Goal: Contribute content

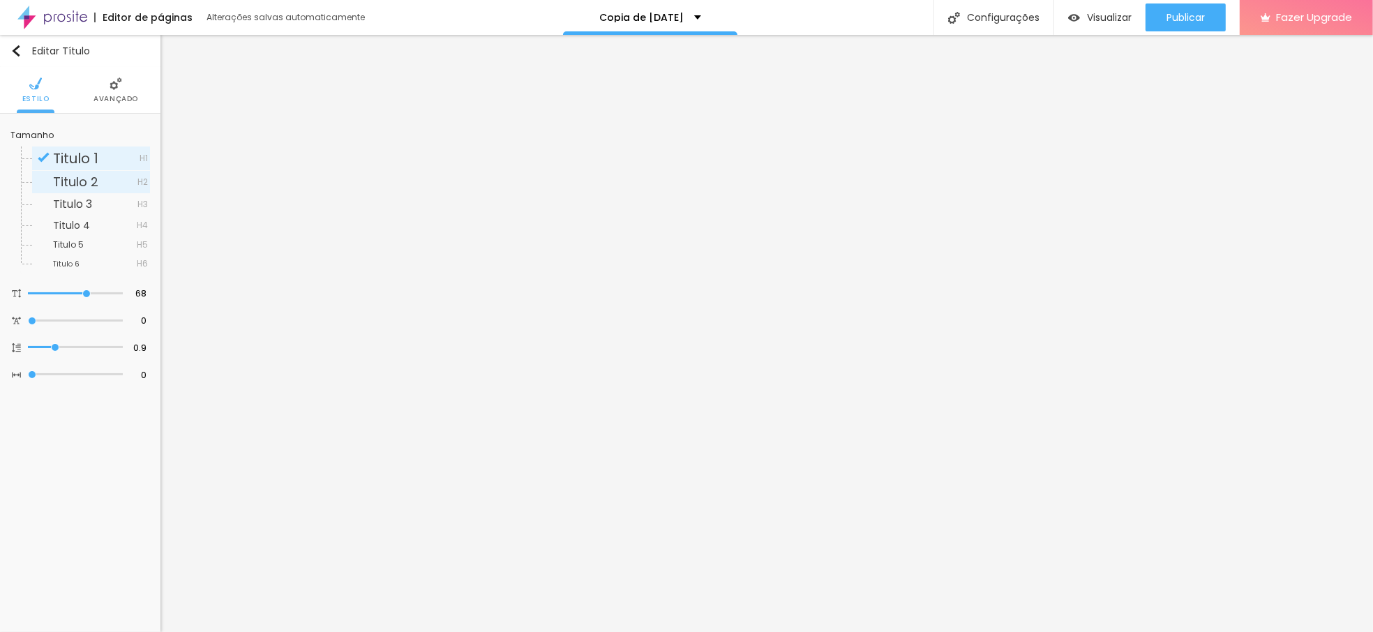
click at [59, 181] on span "Titulo 2" at bounding box center [75, 181] width 45 height 17
click at [102, 96] on span "Avançado" at bounding box center [115, 99] width 45 height 7
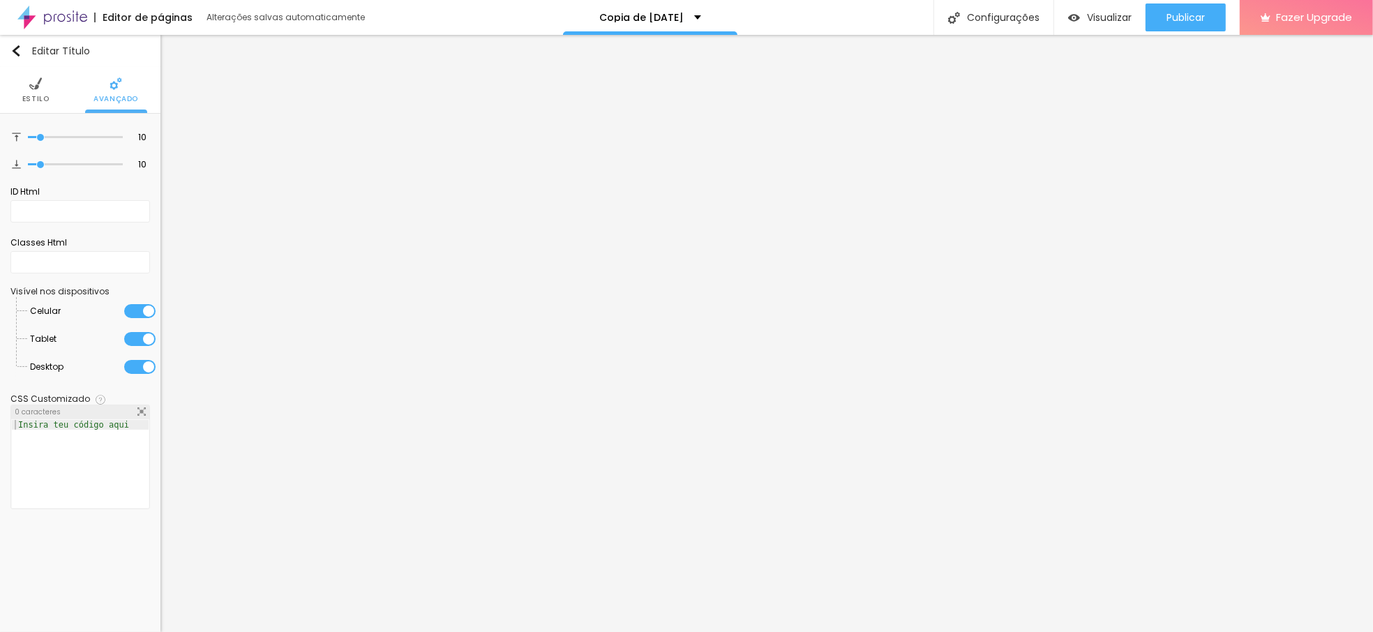
click at [45, 73] on li "Estilo" at bounding box center [35, 90] width 27 height 46
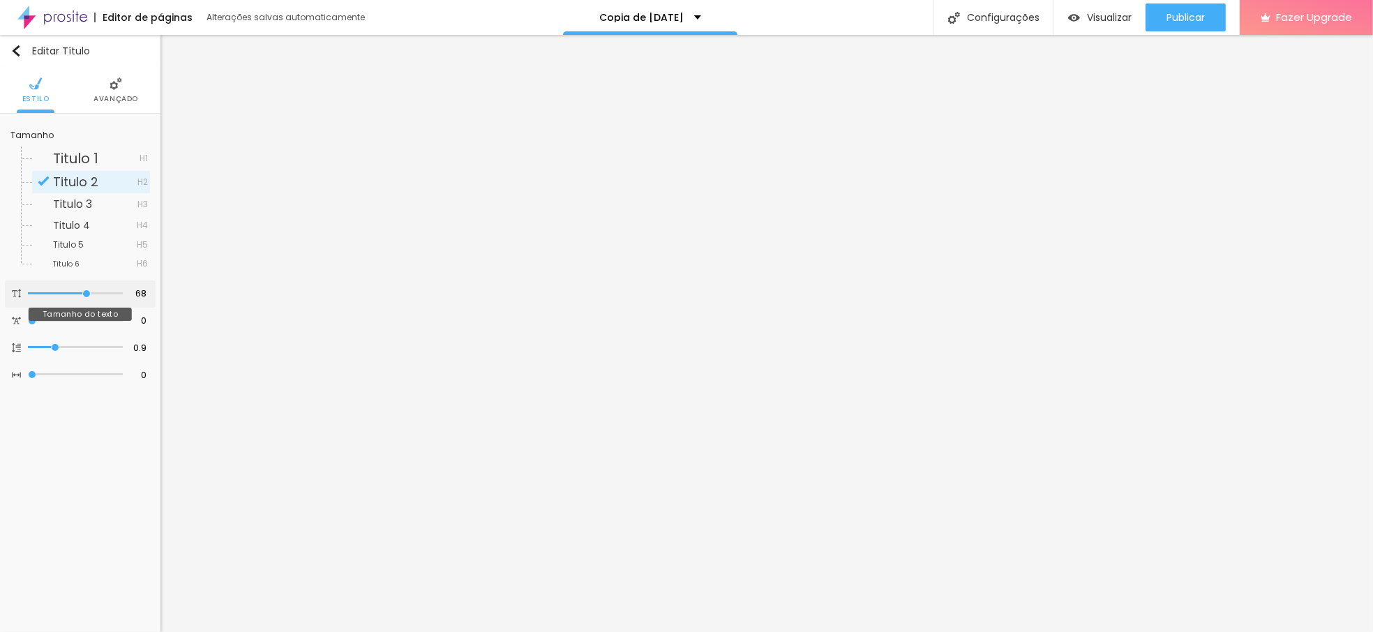
type input "64"
type input "59"
type input "58"
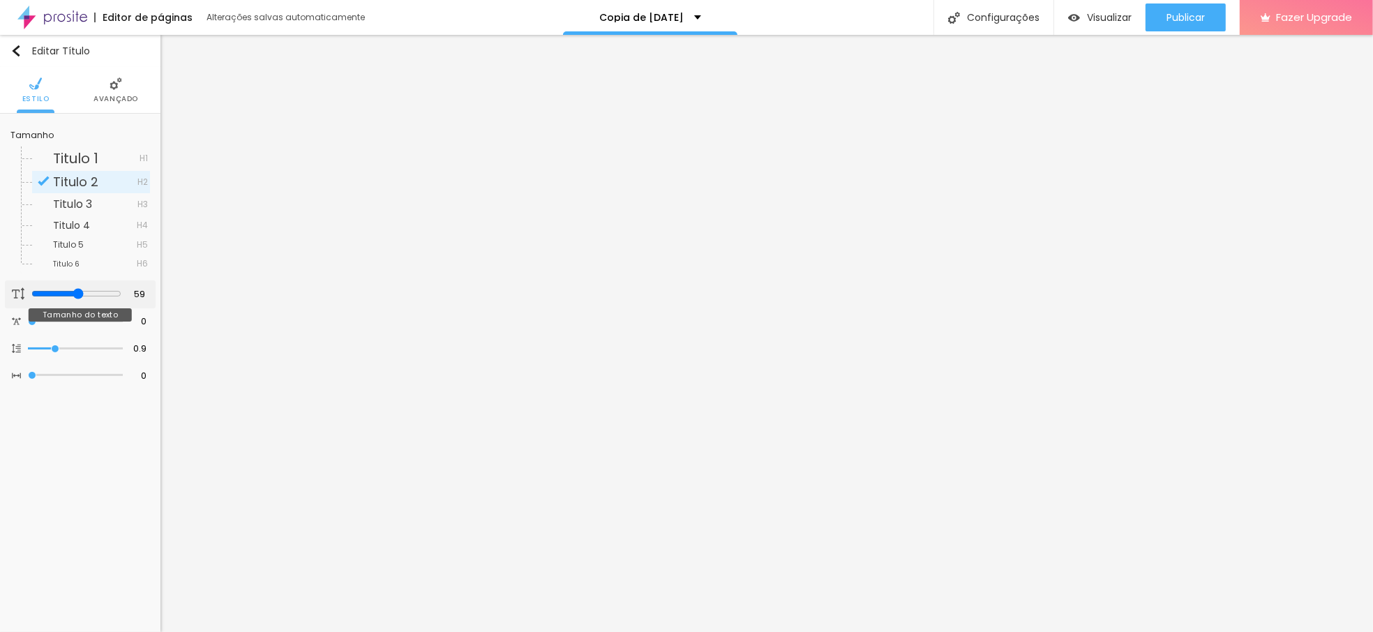
type input "58"
type input "57"
type input "56"
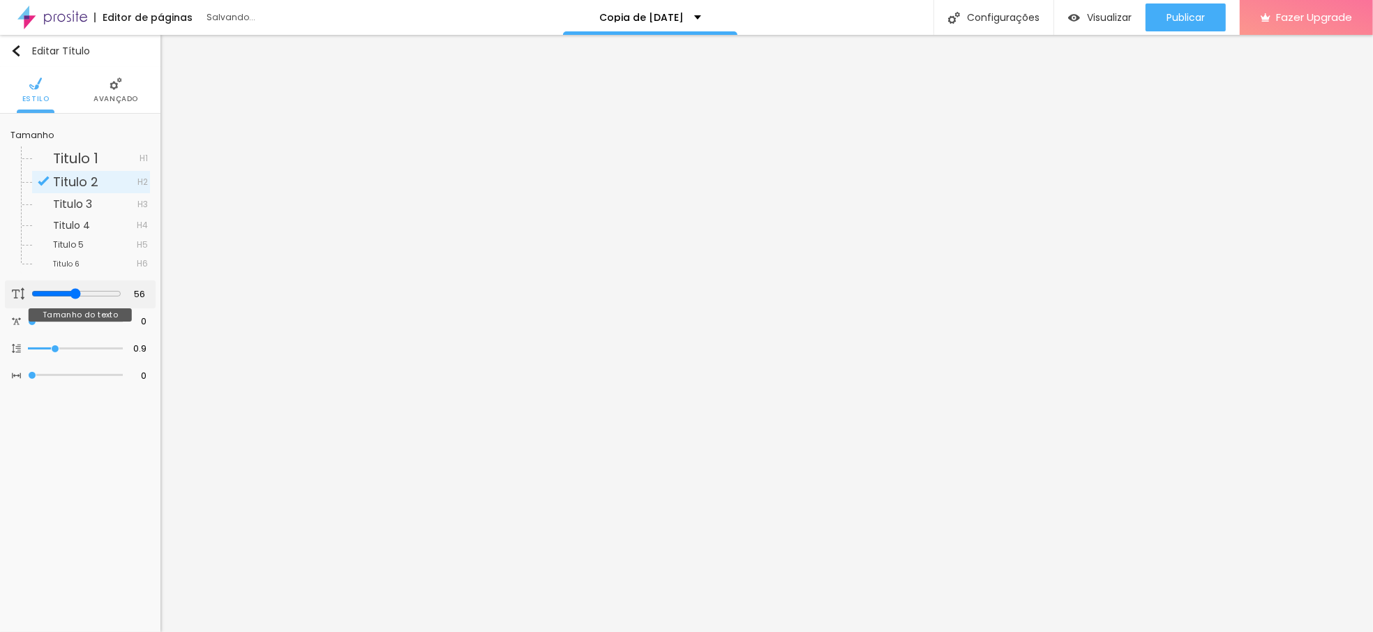
type input "55"
type input "53"
type input "50"
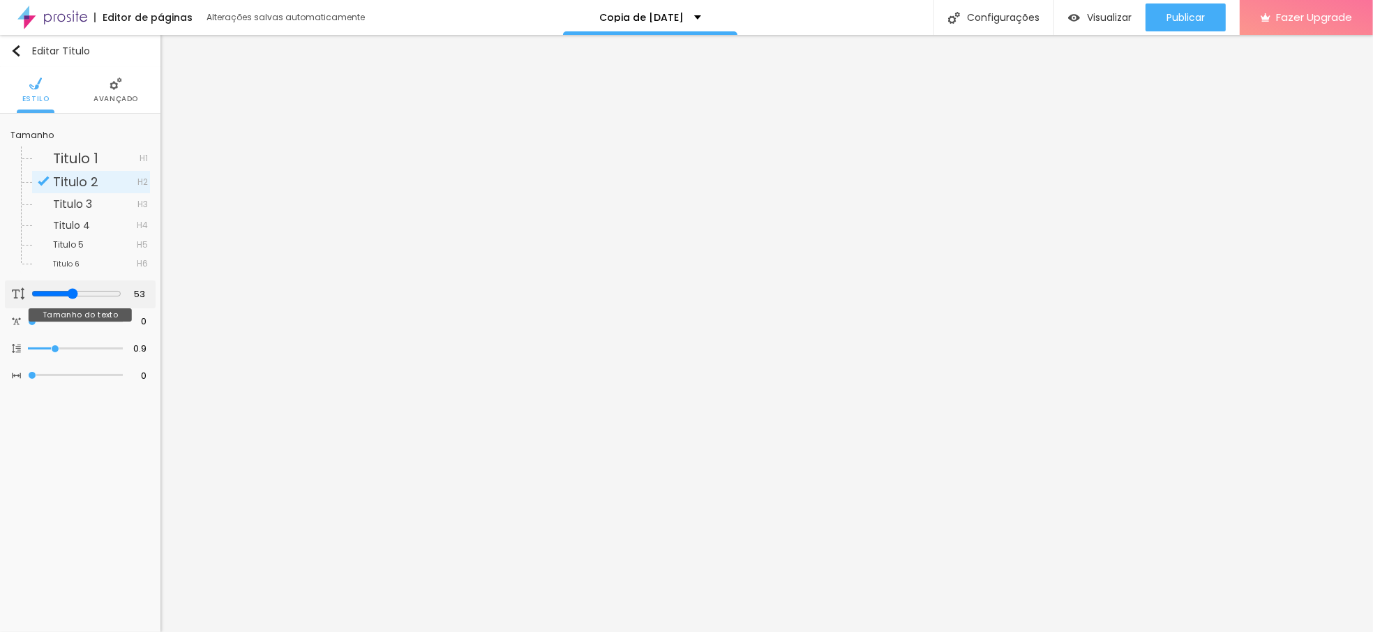
type input "50"
type input "49"
type input "48"
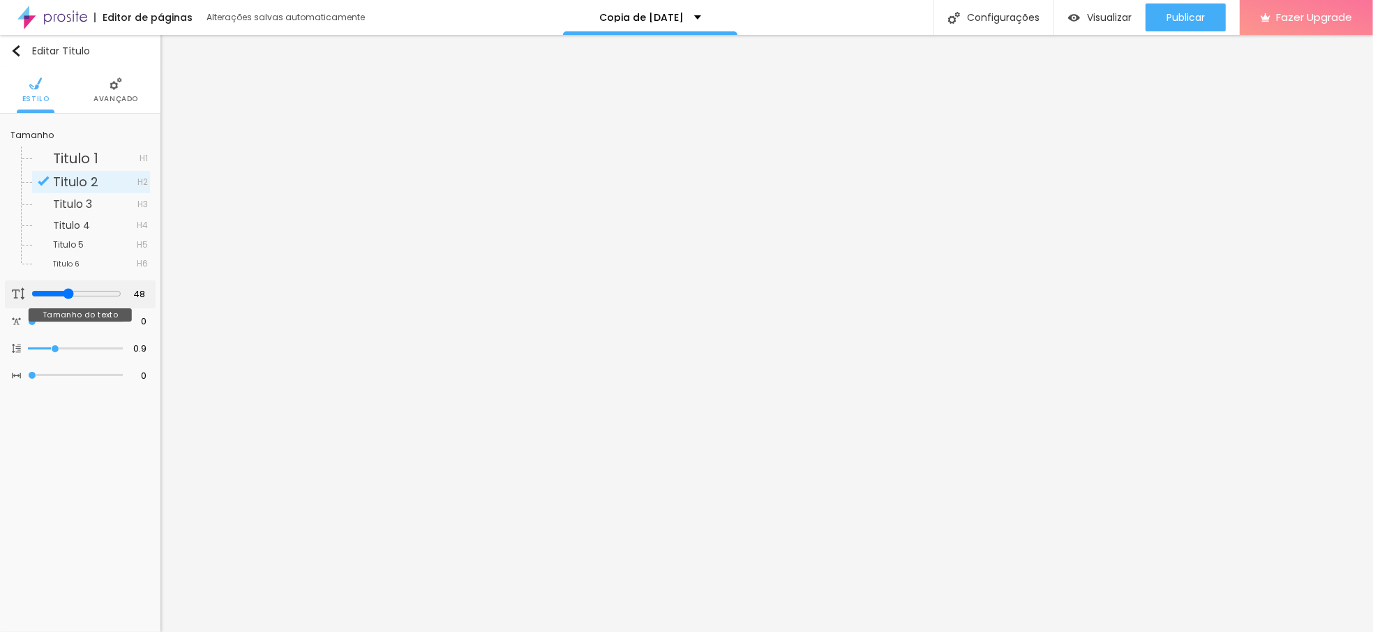
type input "47"
drag, startPoint x: 83, startPoint y: 292, endPoint x: 66, endPoint y: 292, distance: 17.4
type input "47"
click at [66, 292] on input "range" at bounding box center [76, 293] width 90 height 11
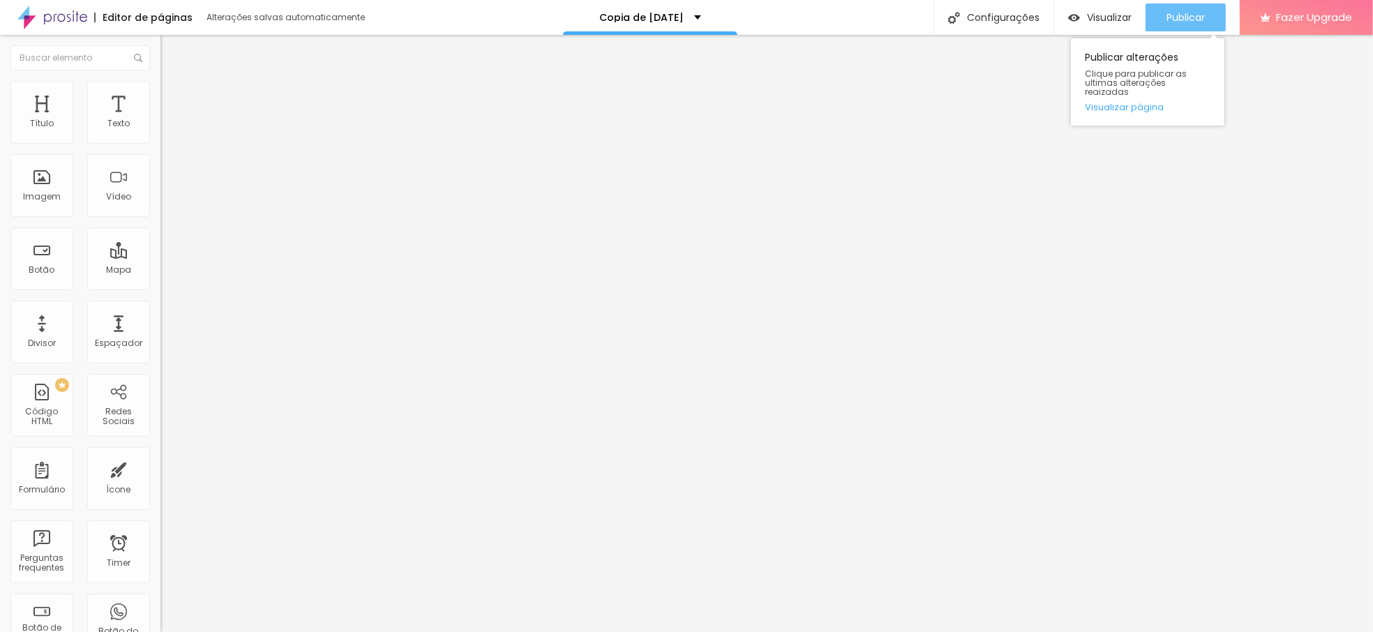
click at [1182, 22] on span "Publicar" at bounding box center [1185, 17] width 38 height 11
